Goal: Task Accomplishment & Management: Complete application form

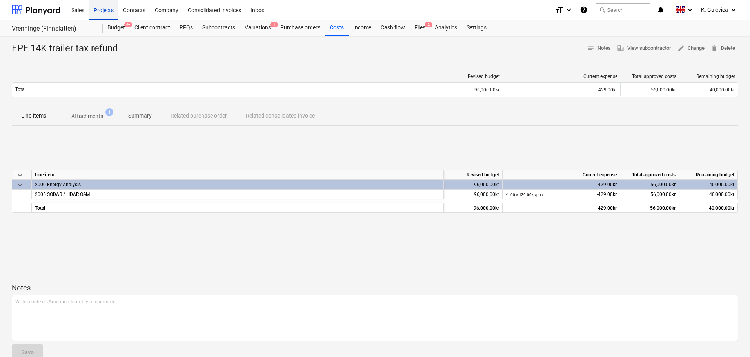
click at [97, 12] on div "Projects" at bounding box center [103, 10] width 29 height 20
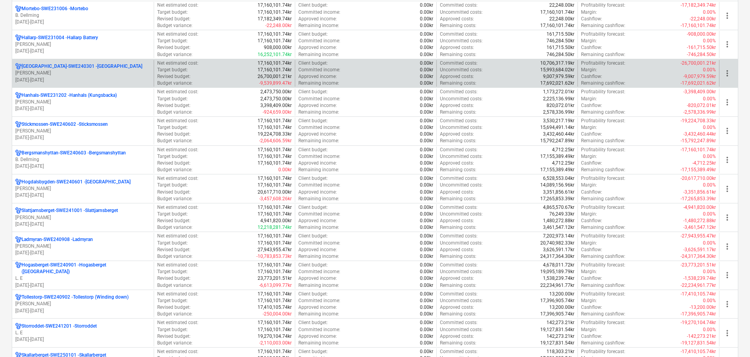
scroll to position [588, 0]
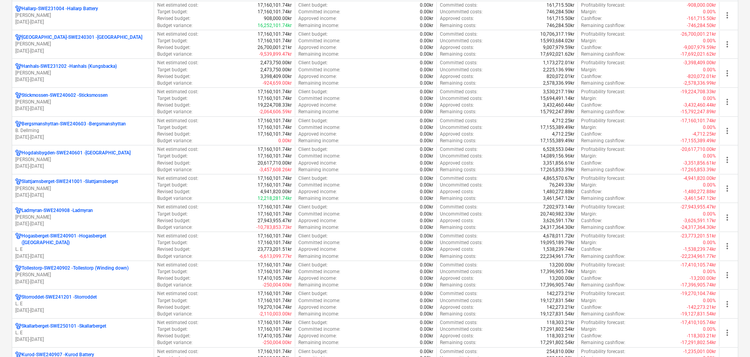
click at [68, 253] on p "[DATE] - [DATE]" at bounding box center [82, 256] width 135 height 7
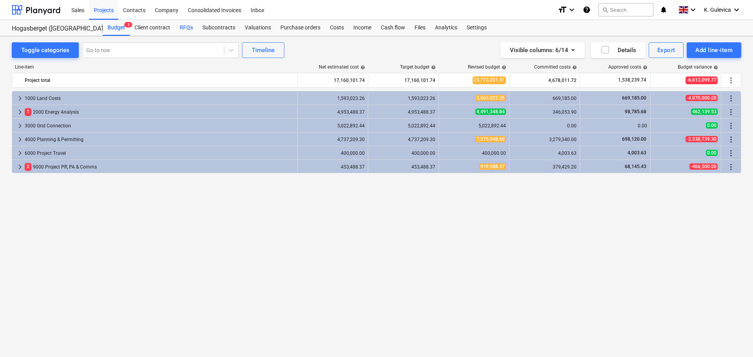
click at [194, 29] on div "RFQs" at bounding box center [186, 28] width 23 height 16
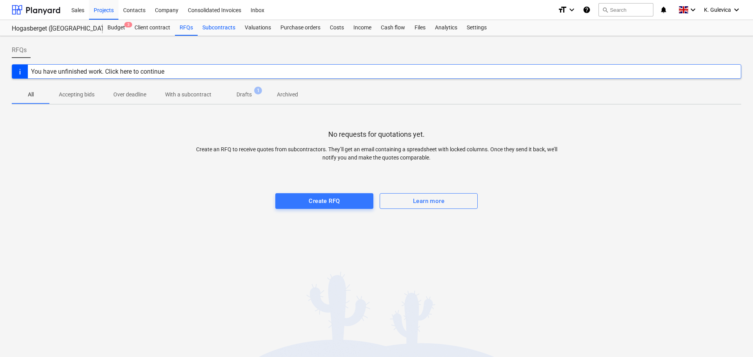
click at [222, 28] on div "Subcontracts" at bounding box center [219, 28] width 42 height 16
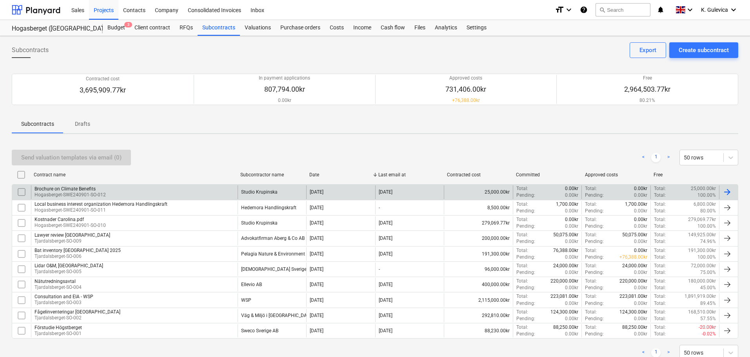
click at [104, 193] on p "Hogasberget-SWE240901-SO-012" at bounding box center [70, 195] width 71 height 7
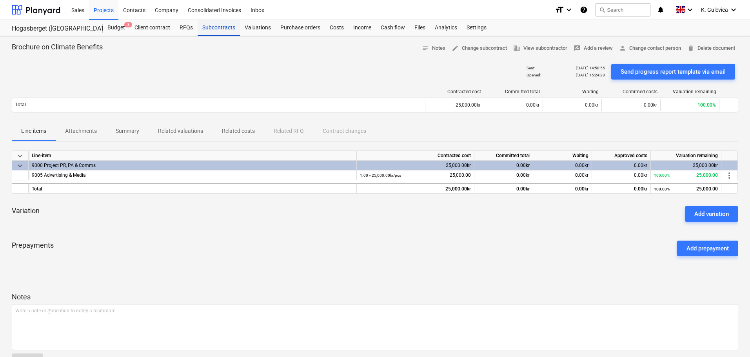
drag, startPoint x: 209, startPoint y: 29, endPoint x: 211, endPoint y: 34, distance: 5.1
click at [209, 29] on div "Subcontracts" at bounding box center [219, 28] width 42 height 16
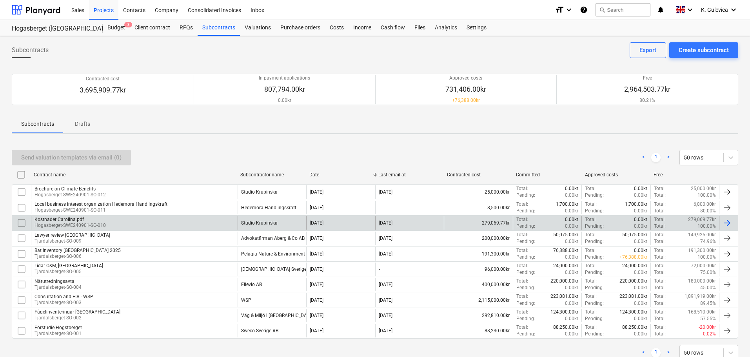
click at [131, 224] on div "Kostnader Carolina.pdf [GEOGRAPHIC_DATA]-SWE240901-SO-010" at bounding box center [134, 222] width 207 height 13
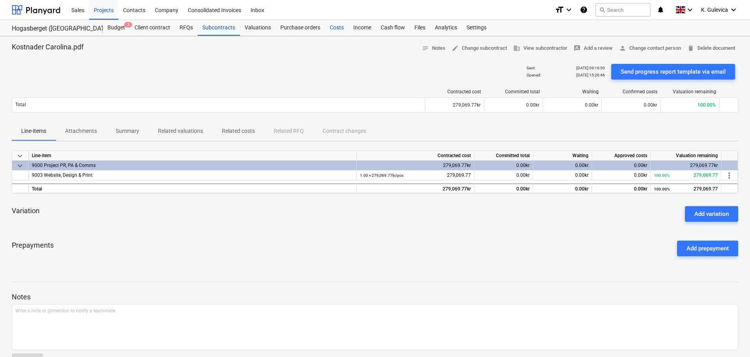
click at [335, 28] on div "Costs" at bounding box center [337, 28] width 24 height 16
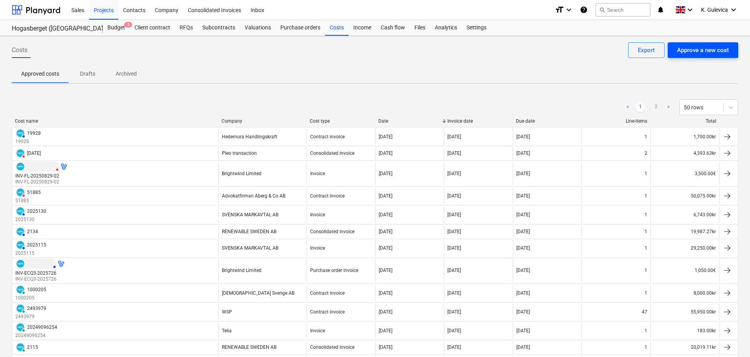
click at [725, 49] on div "Approve a new cost" at bounding box center [703, 50] width 52 height 10
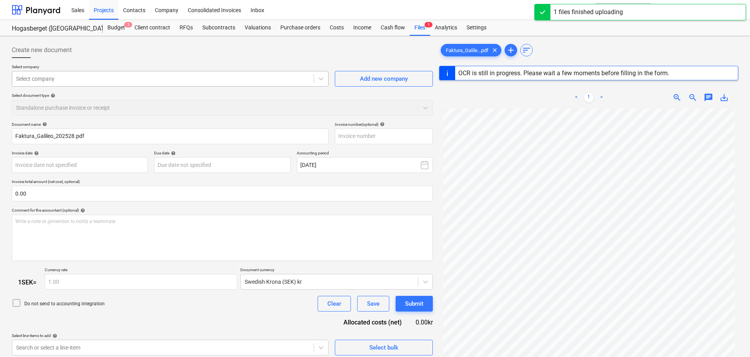
type input "202528"
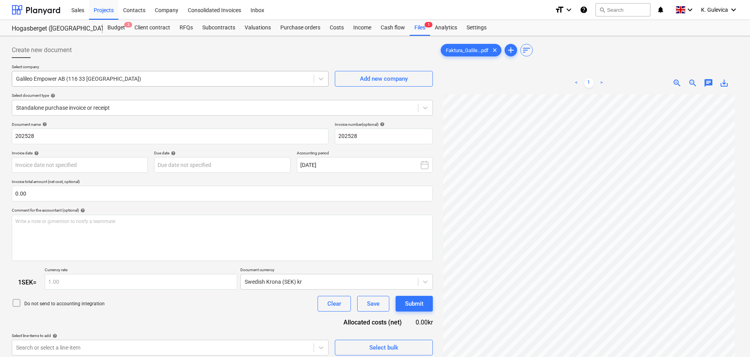
click at [162, 74] on div "Galileo Empower AB (116 33 [GEOGRAPHIC_DATA])" at bounding box center [163, 78] width 302 height 11
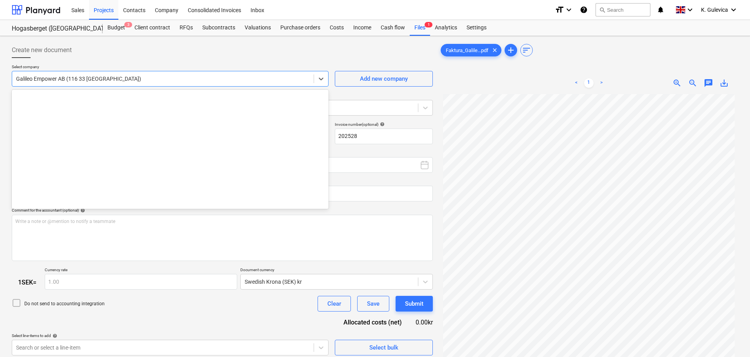
scroll to position [2470, 0]
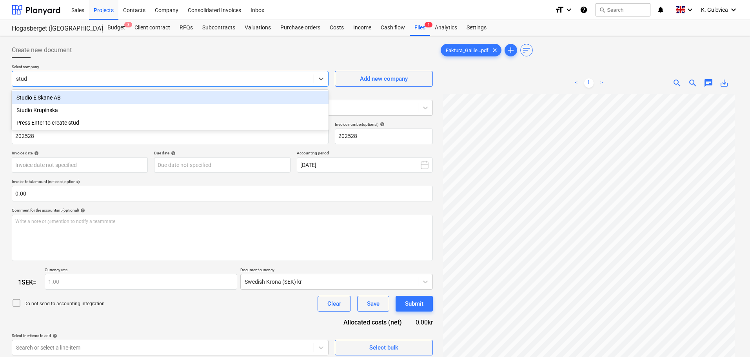
type input "studi"
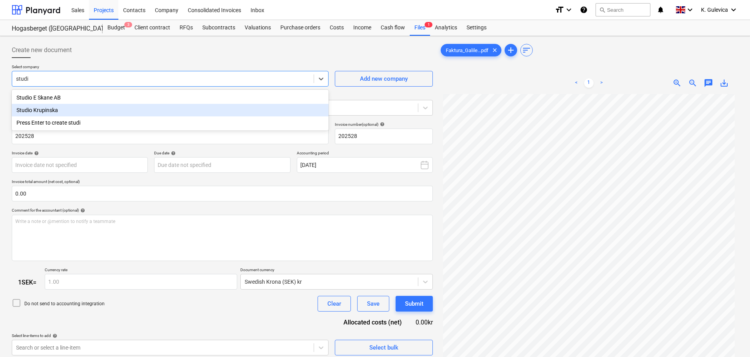
click at [50, 110] on div "Studio Krupinska" at bounding box center [170, 110] width 317 height 13
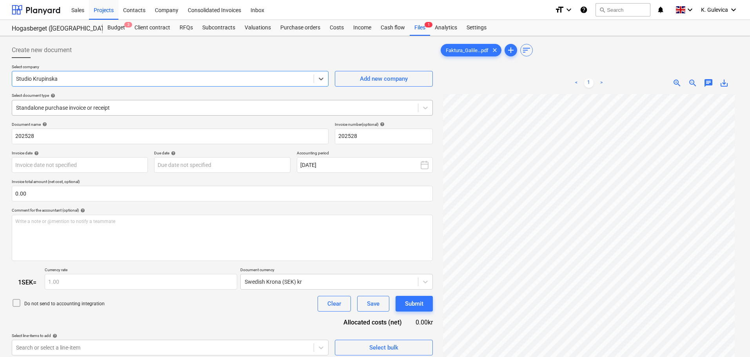
click at [130, 106] on div at bounding box center [215, 108] width 398 height 8
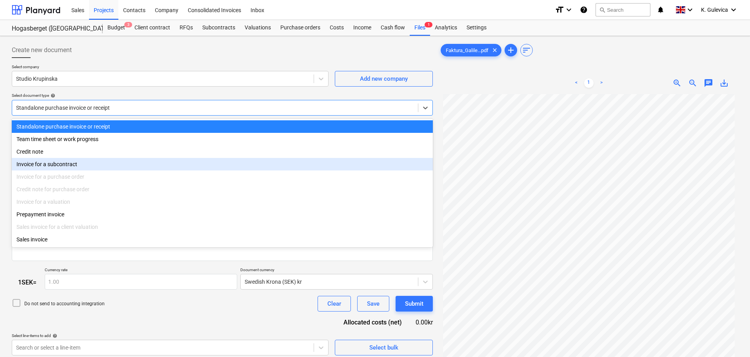
click at [86, 165] on div "Invoice for a subcontract" at bounding box center [222, 164] width 421 height 13
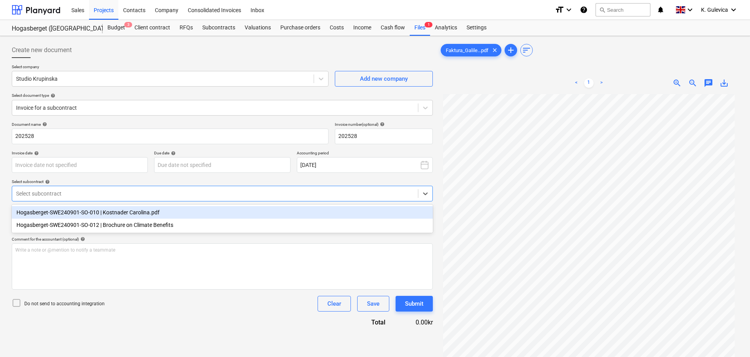
click at [123, 196] on div at bounding box center [215, 194] width 398 height 8
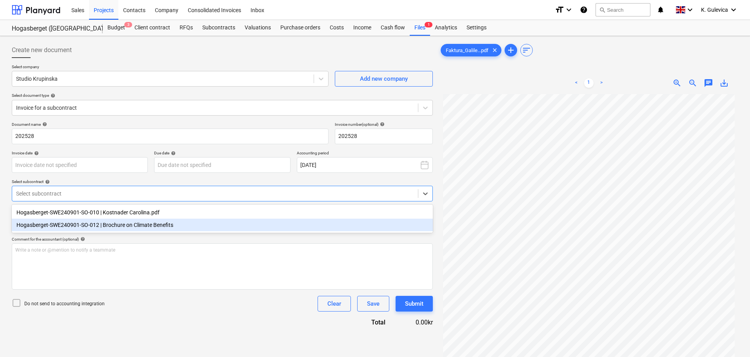
drag, startPoint x: 92, startPoint y: 229, endPoint x: 93, endPoint y: 213, distance: 15.7
click at [93, 229] on div "Hogasberget-SWE240901-SO-012 | Brochure on Climate Benefits" at bounding box center [222, 225] width 421 height 13
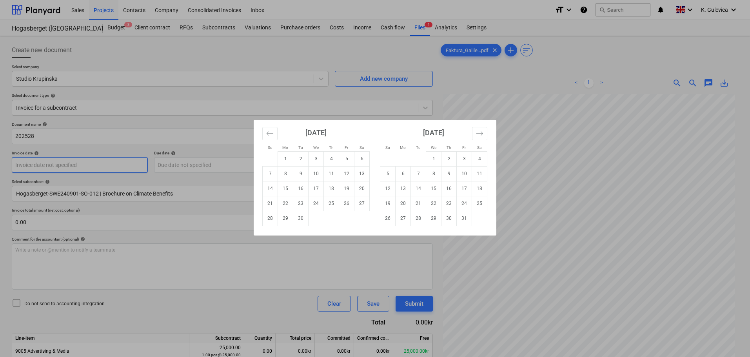
click at [91, 169] on body "Sales Projects Contacts Company Consolidated Invoices Inbox format_size keyboar…" at bounding box center [375, 178] width 750 height 357
click at [345, 189] on td "19" at bounding box center [346, 188] width 15 height 15
type input "[DATE]"
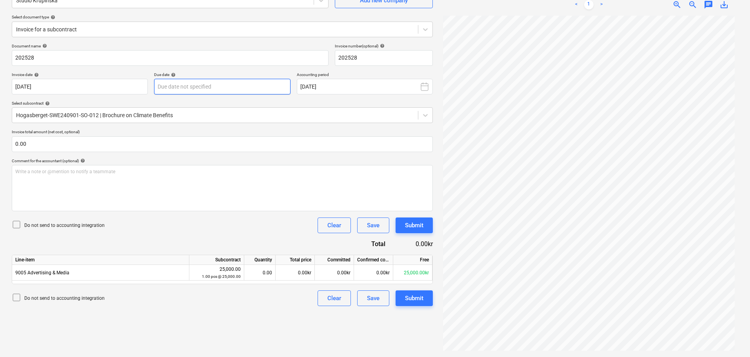
click at [188, 87] on body "Sales Projects Contacts Company Consolidated Invoices Inbox format_size keyboar…" at bounding box center [375, 100] width 750 height 357
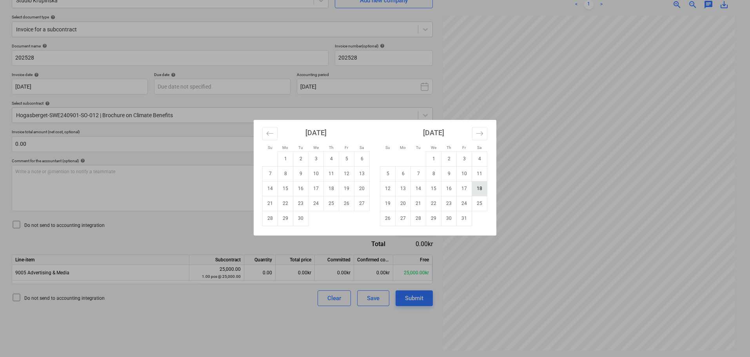
click at [480, 187] on td "18" at bounding box center [479, 188] width 15 height 15
type input "[DATE]"
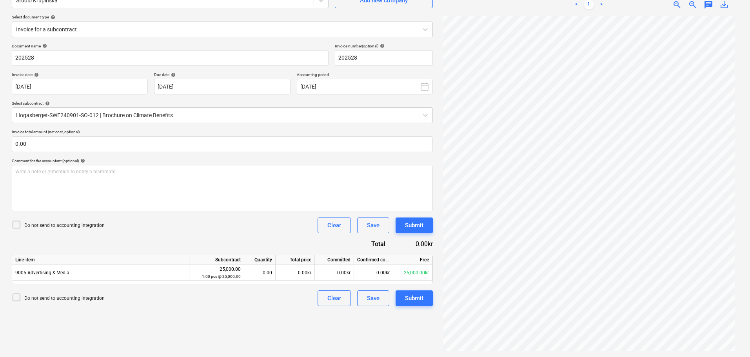
scroll to position [79, 0]
click at [302, 269] on div "0.00kr" at bounding box center [295, 273] width 39 height 16
type input "21600"
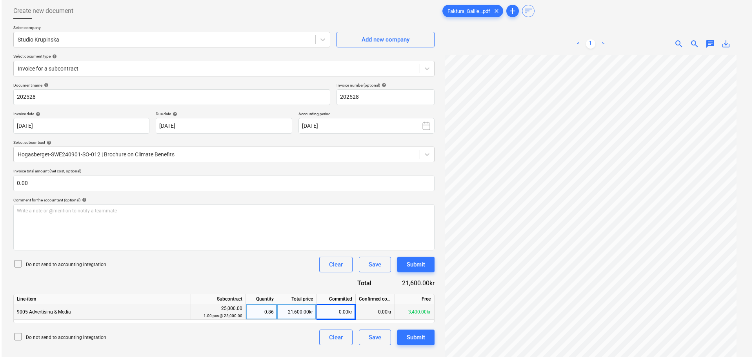
scroll to position [78, 0]
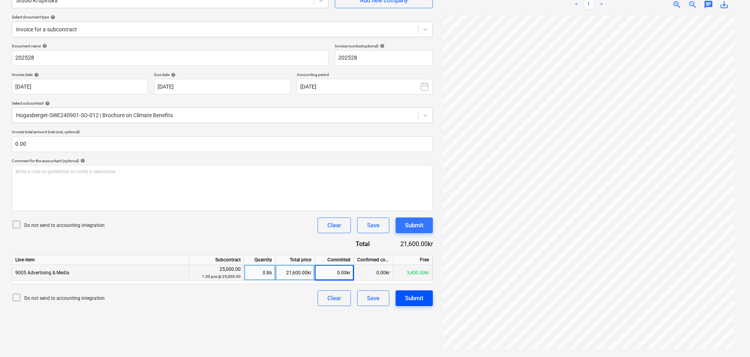
click at [422, 295] on div "Submit" at bounding box center [414, 298] width 18 height 10
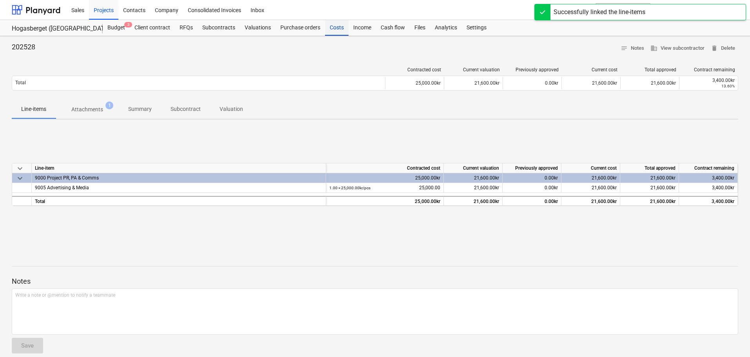
click at [340, 35] on div "Costs" at bounding box center [337, 28] width 24 height 16
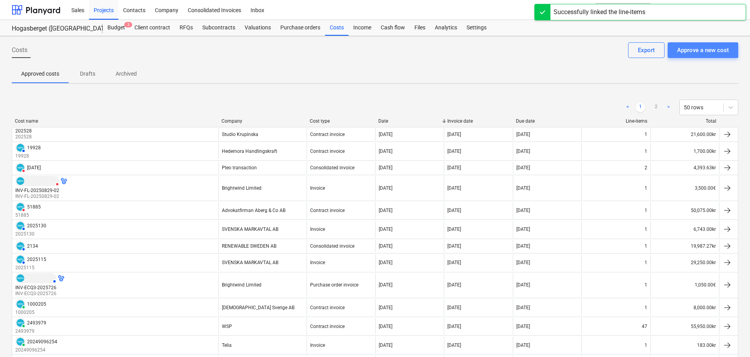
click at [703, 48] on div "Approve a new cost" at bounding box center [703, 50] width 52 height 10
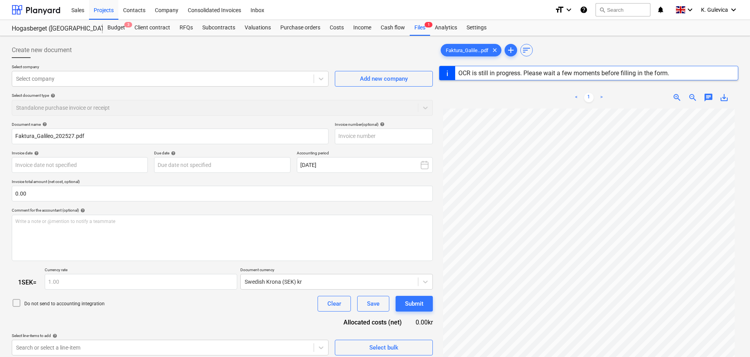
type input "202527"
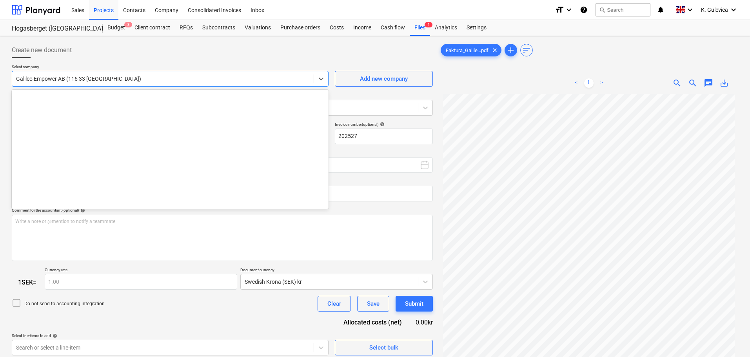
click at [149, 82] on div at bounding box center [163, 79] width 294 height 8
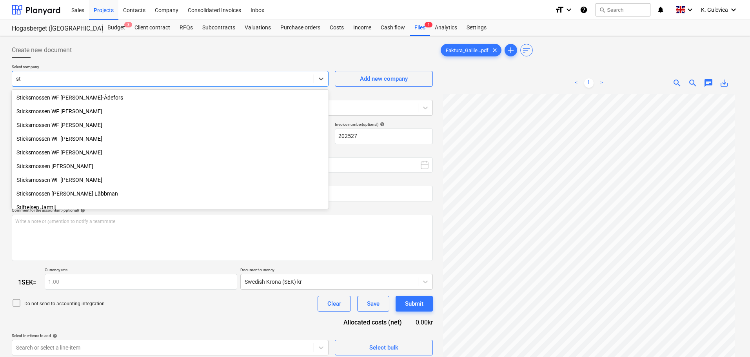
type input "stu"
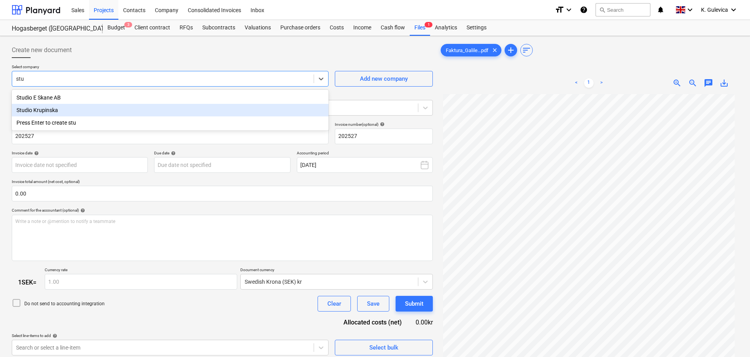
click at [56, 111] on div "Studio Krupinska" at bounding box center [170, 110] width 317 height 13
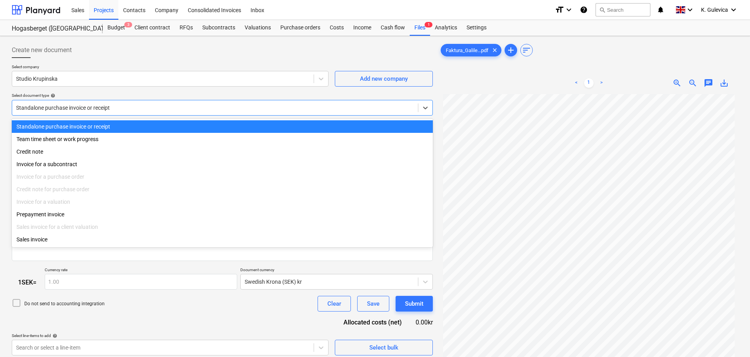
click at [205, 108] on div at bounding box center [215, 108] width 398 height 8
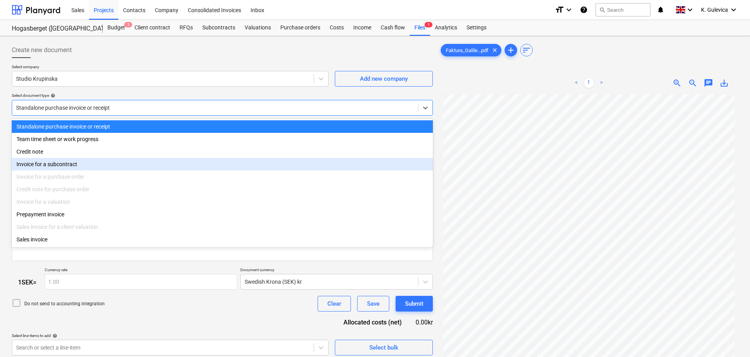
click at [70, 164] on div "Invoice for a subcontract" at bounding box center [222, 164] width 421 height 13
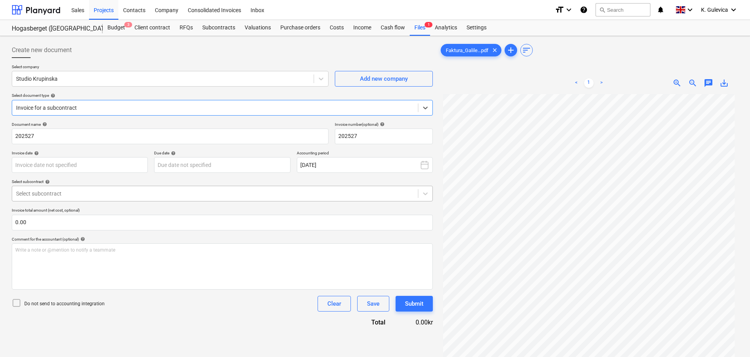
click at [89, 195] on div at bounding box center [215, 194] width 398 height 8
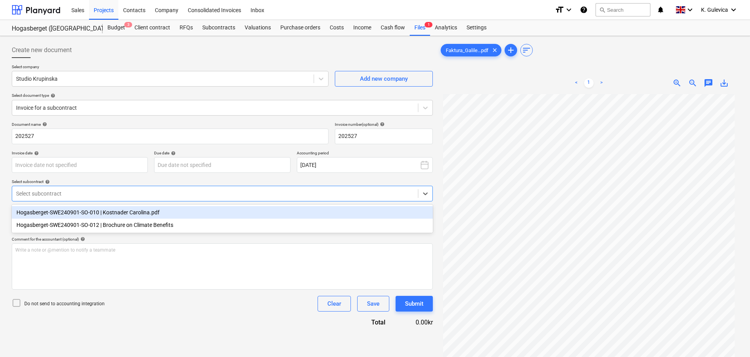
click at [94, 215] on div "Hogasberget-SWE240901-SO-010 | Kostnader Carolina.pdf" at bounding box center [222, 212] width 421 height 13
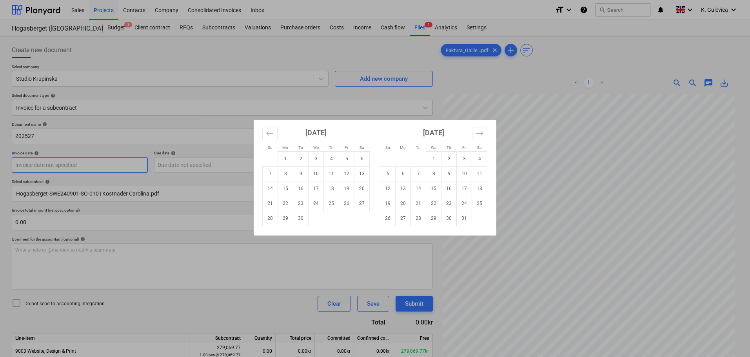
click at [79, 164] on body "Sales Projects Contacts Company Consolidated Invoices Inbox format_size keyboar…" at bounding box center [375, 178] width 750 height 357
click at [349, 189] on td "19" at bounding box center [346, 188] width 15 height 15
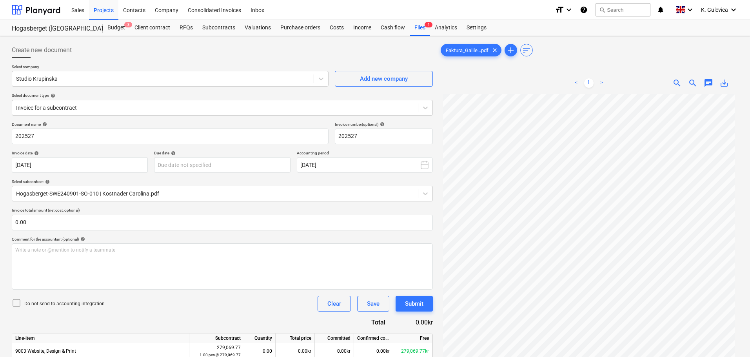
type input "[DATE]"
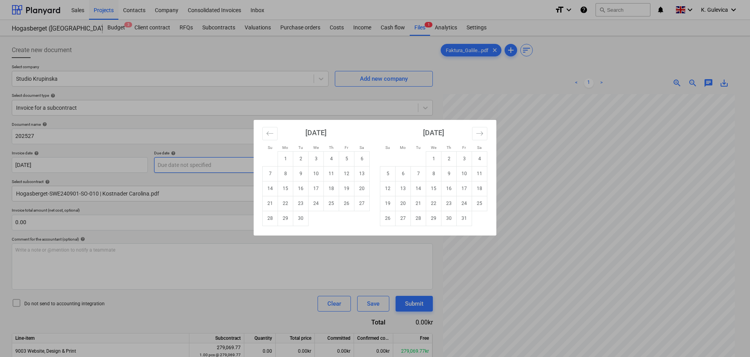
click at [207, 166] on body "Sales Projects Contacts Company Consolidated Invoices Inbox format_size keyboar…" at bounding box center [375, 178] width 750 height 357
click at [482, 194] on td "18" at bounding box center [479, 188] width 15 height 15
type input "[DATE]"
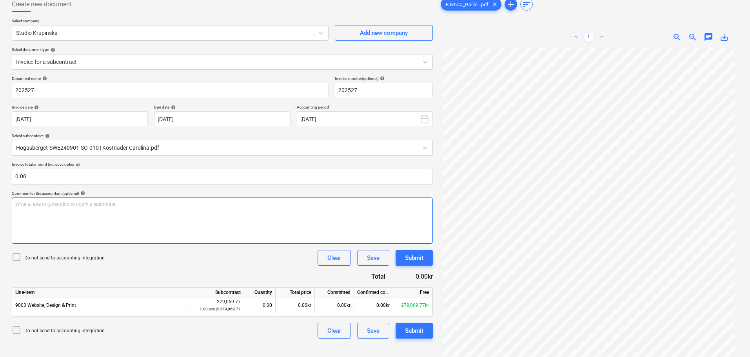
scroll to position [78, 0]
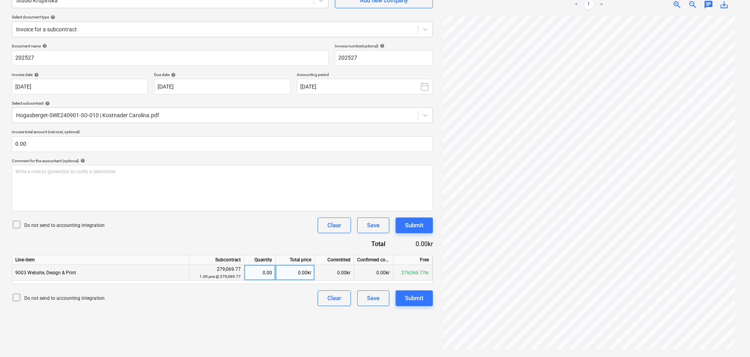
click at [302, 274] on div "0.00kr" at bounding box center [295, 273] width 39 height 16
type input "24963"
click at [421, 297] on div "Submit" at bounding box center [414, 298] width 18 height 10
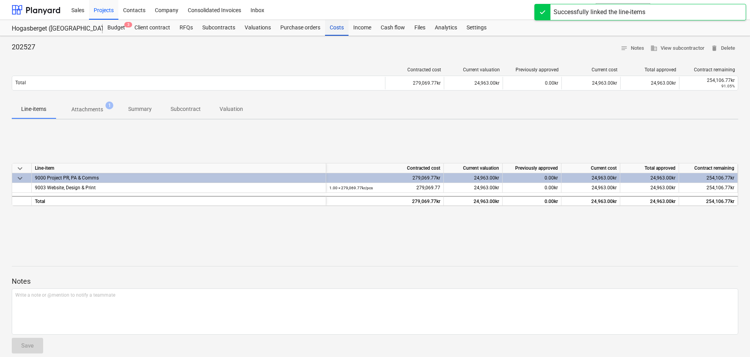
click at [338, 26] on div "Costs" at bounding box center [337, 28] width 24 height 16
